Goal: Task Accomplishment & Management: Use online tool/utility

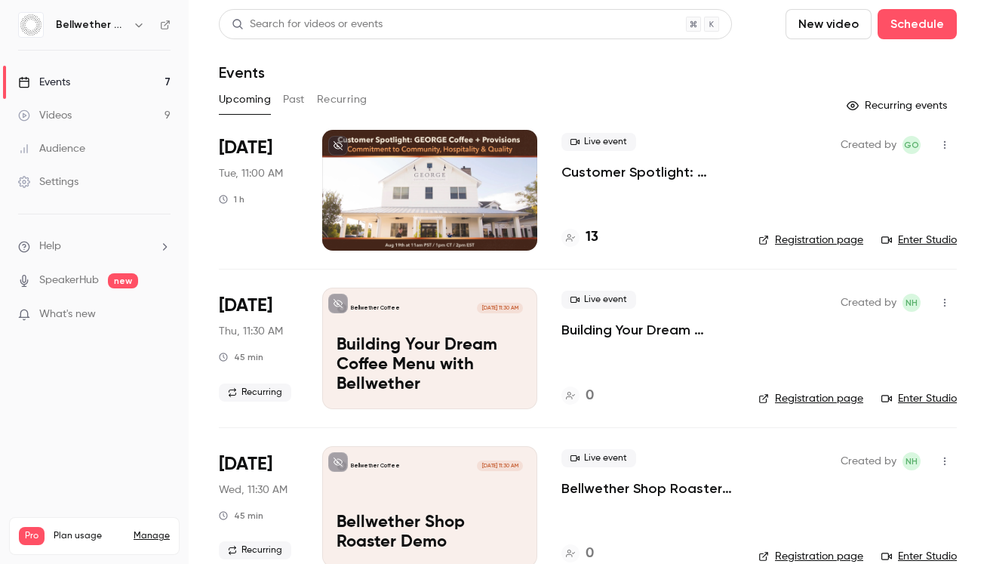
click at [798, 238] on link "Registration page" at bounding box center [810, 239] width 105 height 15
click at [601, 166] on p "Customer Spotlight: [PERSON_NAME] + Provisions’ Commitment to Community, Hospit…" at bounding box center [647, 172] width 173 height 18
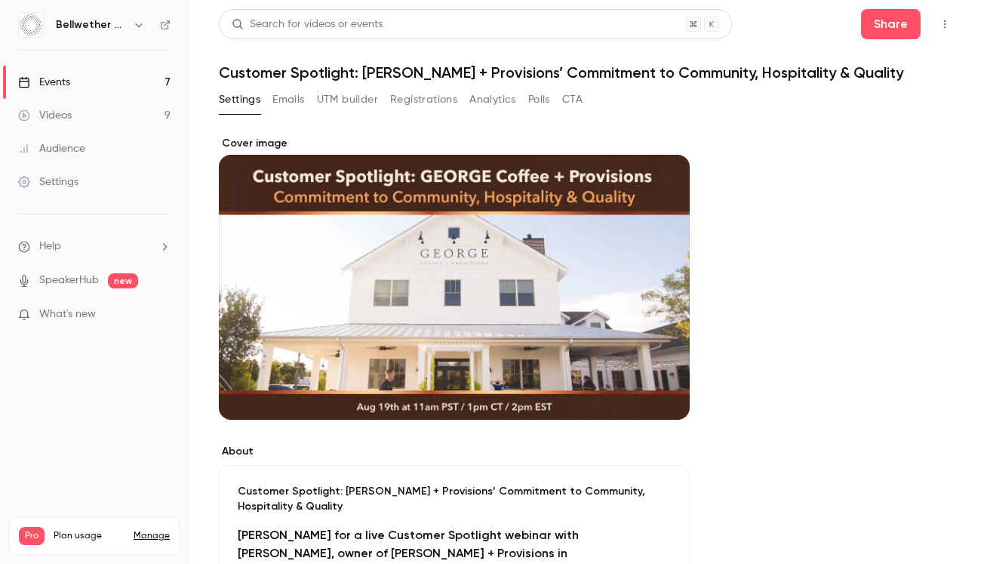
click at [339, 97] on button "UTM builder" at bounding box center [347, 100] width 61 height 24
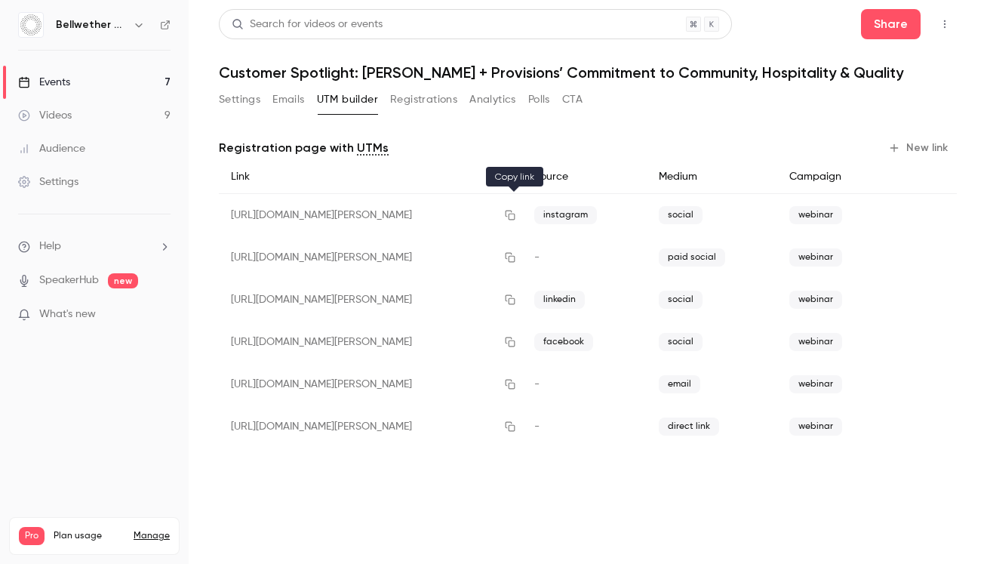
click at [514, 212] on icon "button" at bounding box center [510, 215] width 12 height 11
